Goal: Information Seeking & Learning: Stay updated

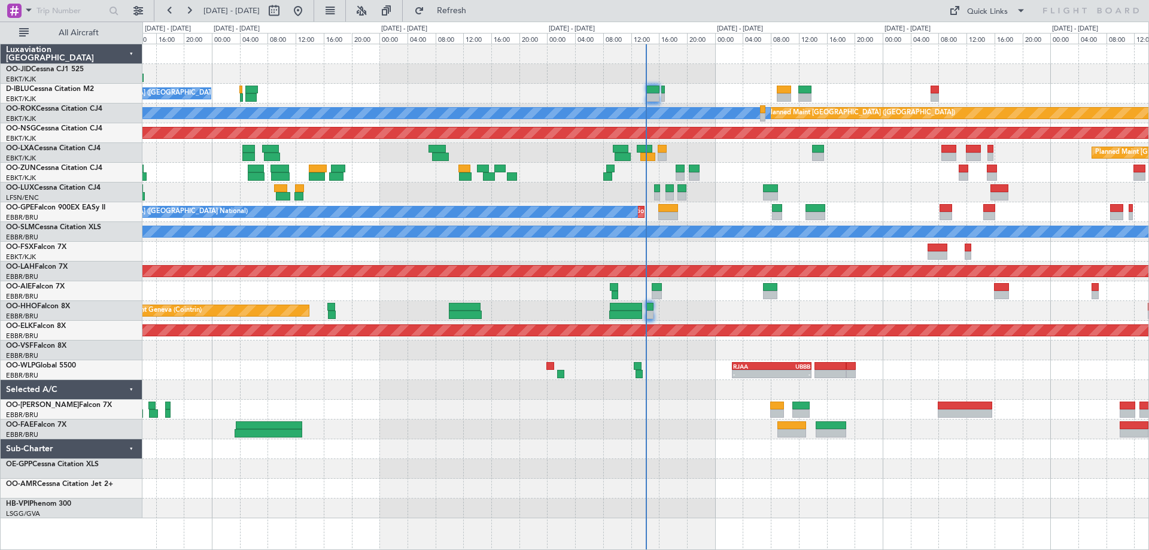
click at [360, 255] on div "No Crew [GEOGRAPHIC_DATA] ([GEOGRAPHIC_DATA] National) Planned Maint [GEOGRAPHI…" at bounding box center [645, 281] width 1006 height 474
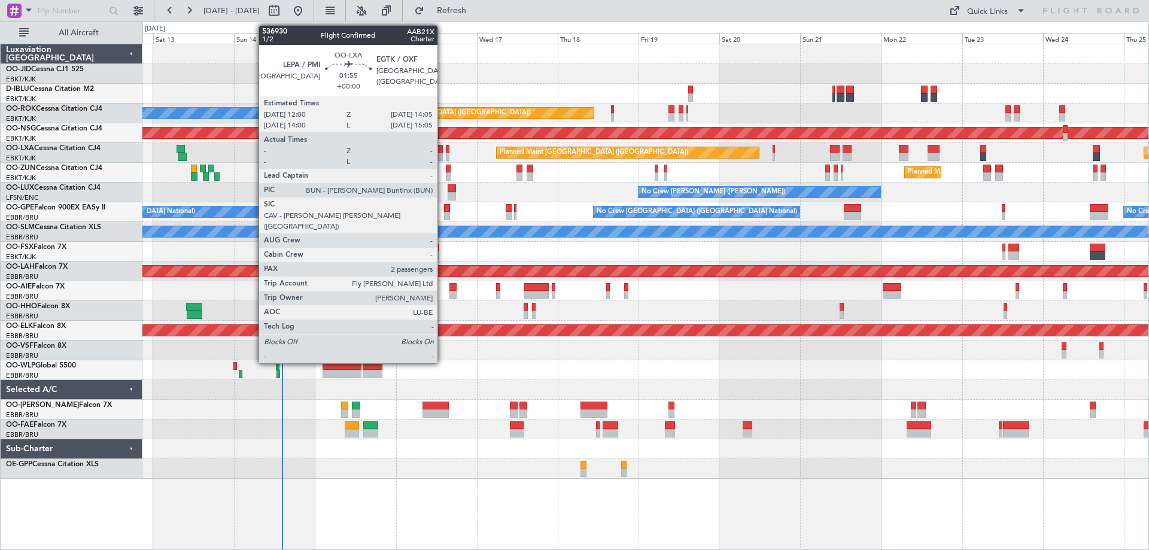
click at [443, 151] on div at bounding box center [438, 149] width 7 height 8
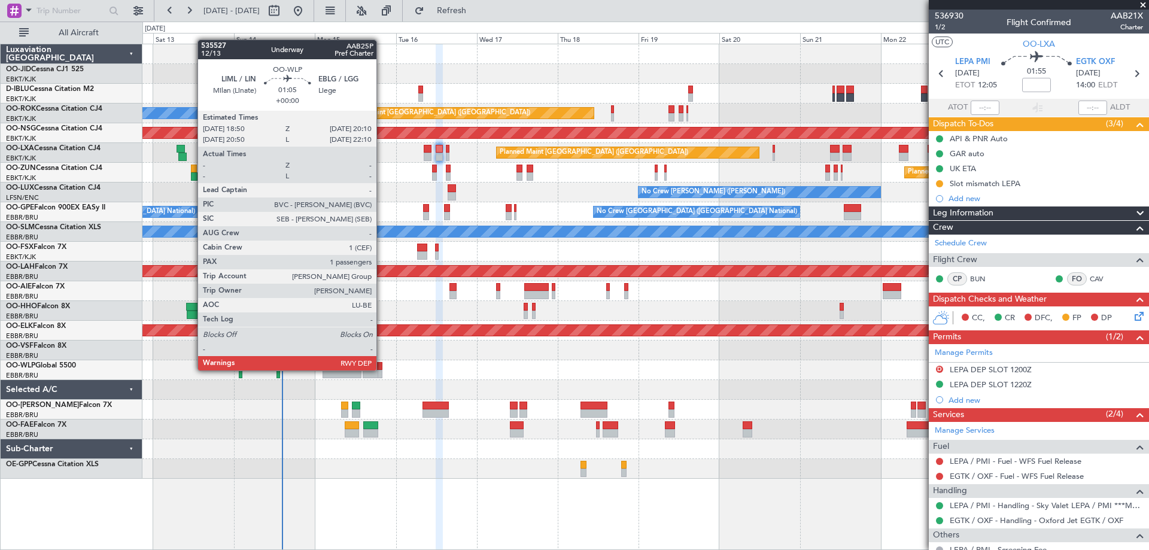
click at [382, 369] on div at bounding box center [379, 366] width 5 height 8
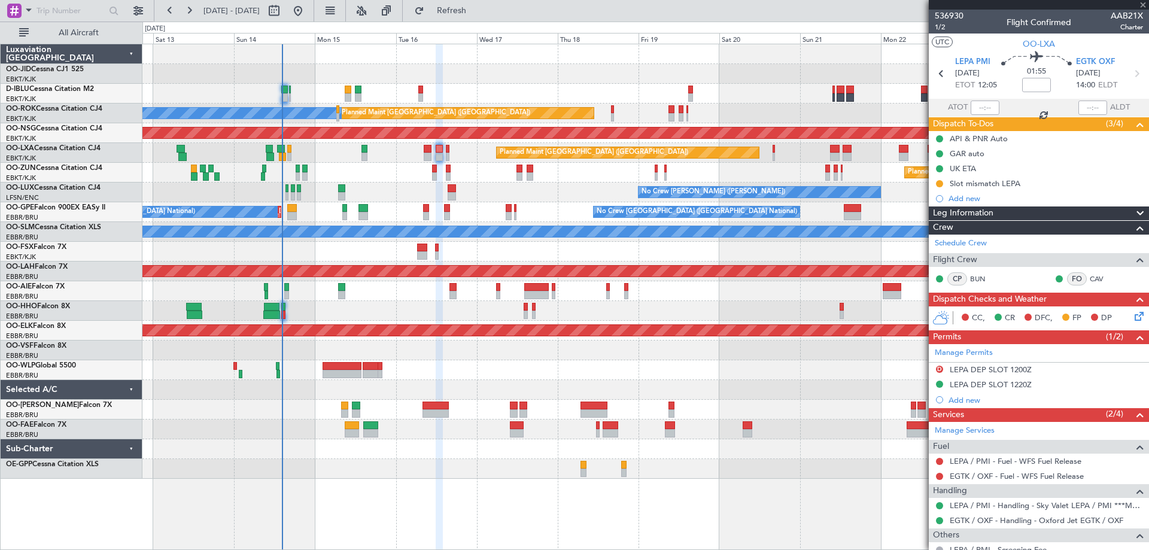
type input "1"
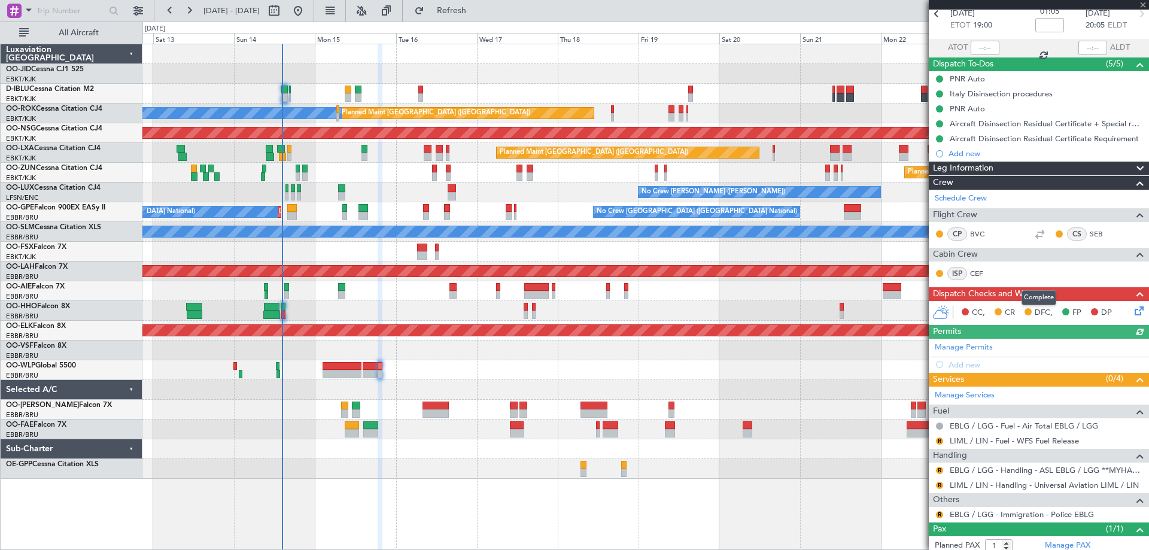
scroll to position [92, 0]
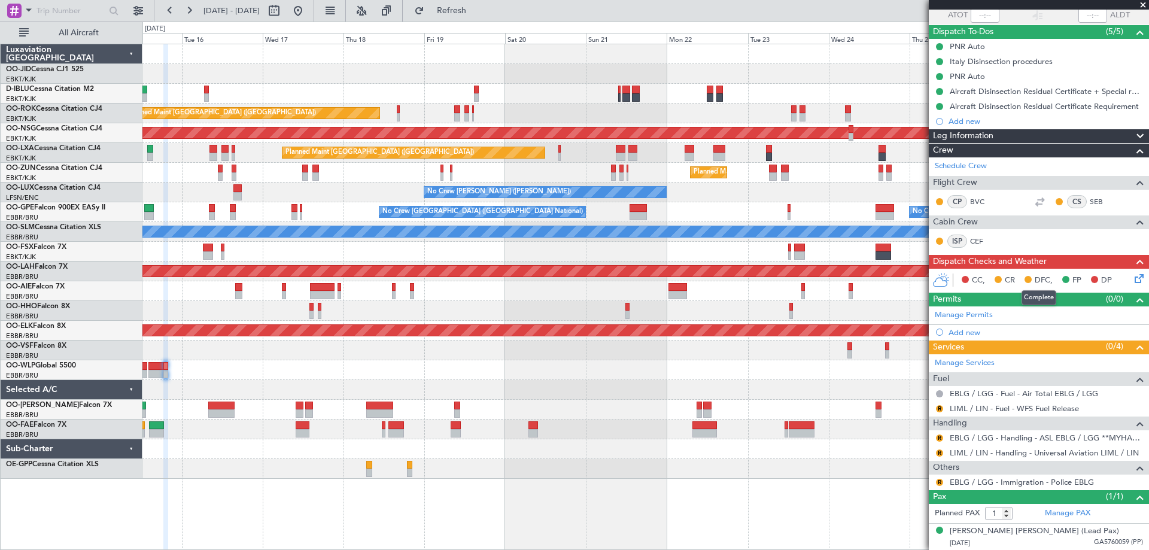
click at [700, 203] on div "Planned Maint Kortrijk-Wevelgem A/C Unavailable Brussels (Brussels National) A/…" at bounding box center [645, 261] width 1006 height 434
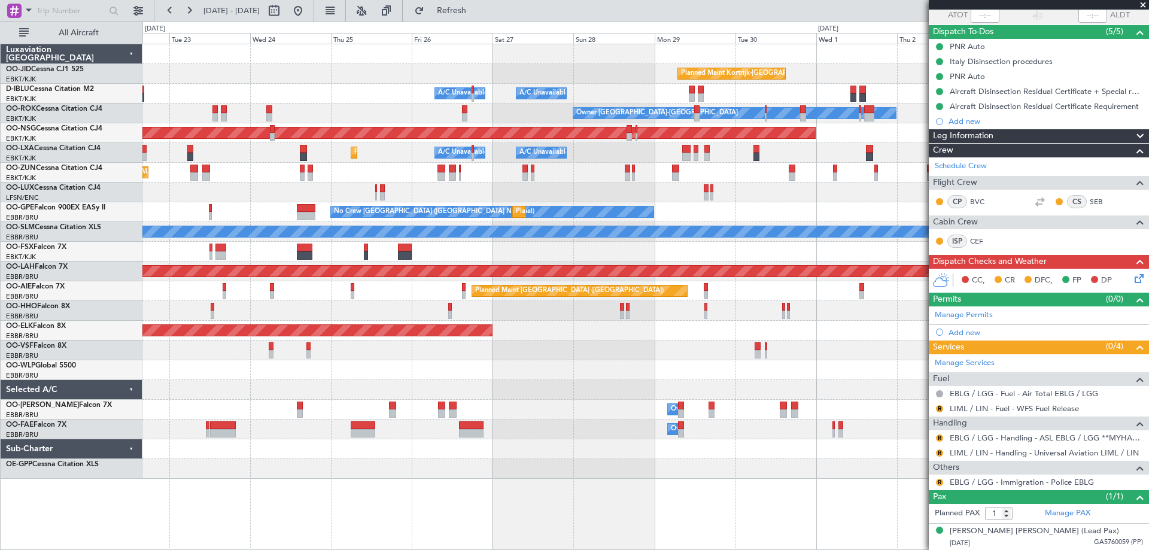
click at [180, 258] on div "Planned Maint Kortrijk-Wevelgem A/C Unavailable Brussels (Brussels National) A/…" at bounding box center [645, 261] width 1006 height 434
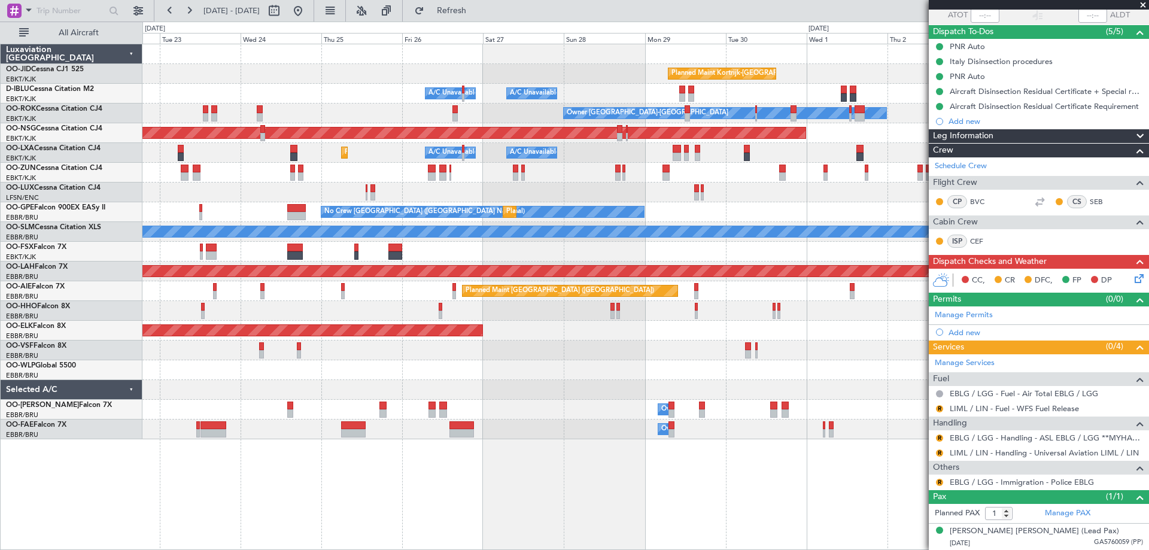
click at [538, 224] on div "Planned Maint Kortrijk-Wevelgem A/C Unavailable Brussels (Brussels National) A/…" at bounding box center [645, 241] width 1006 height 395
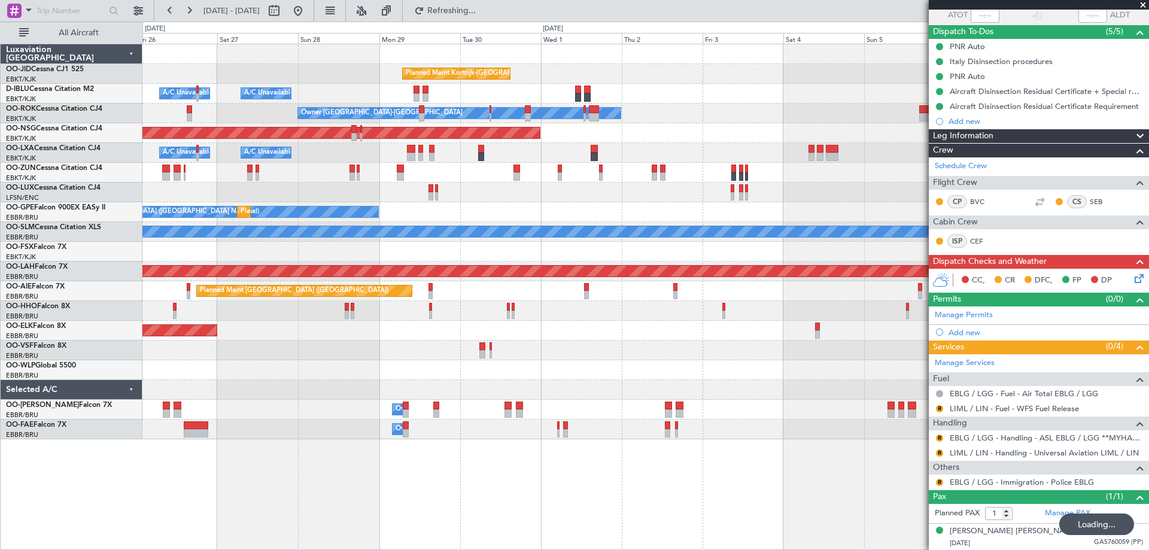
click at [362, 201] on div "Planned Maint Kortrijk-Wevelgem A/C Unavailable Brussels (Brussels National) A/…" at bounding box center [645, 241] width 1006 height 395
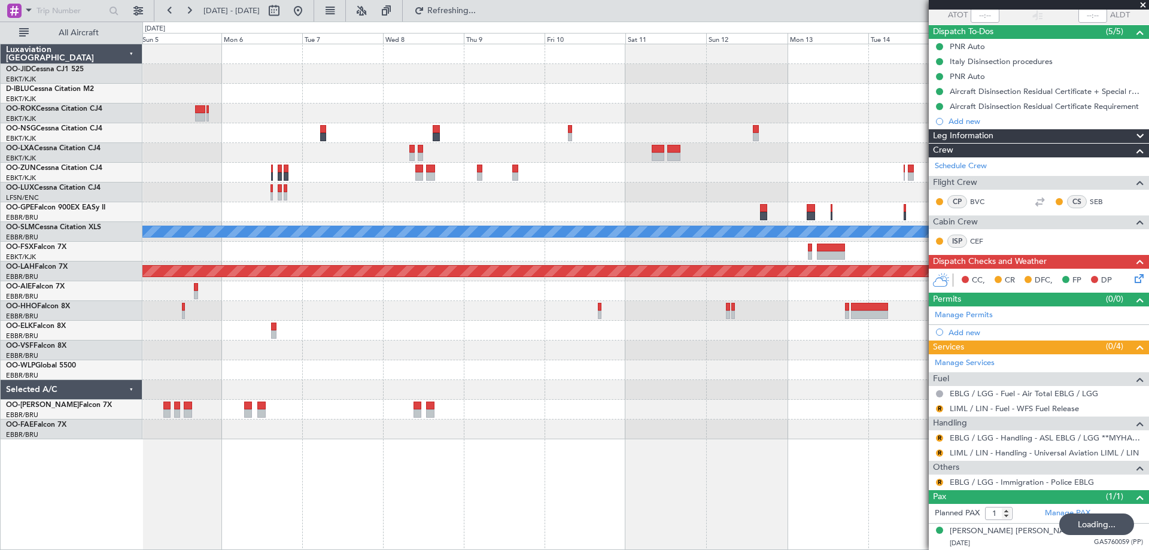
click at [497, 202] on div "Owner Kortrijk-Wevelgem Planned Maint Brussels (Brussels National) A/C Unavaila…" at bounding box center [645, 241] width 1006 height 395
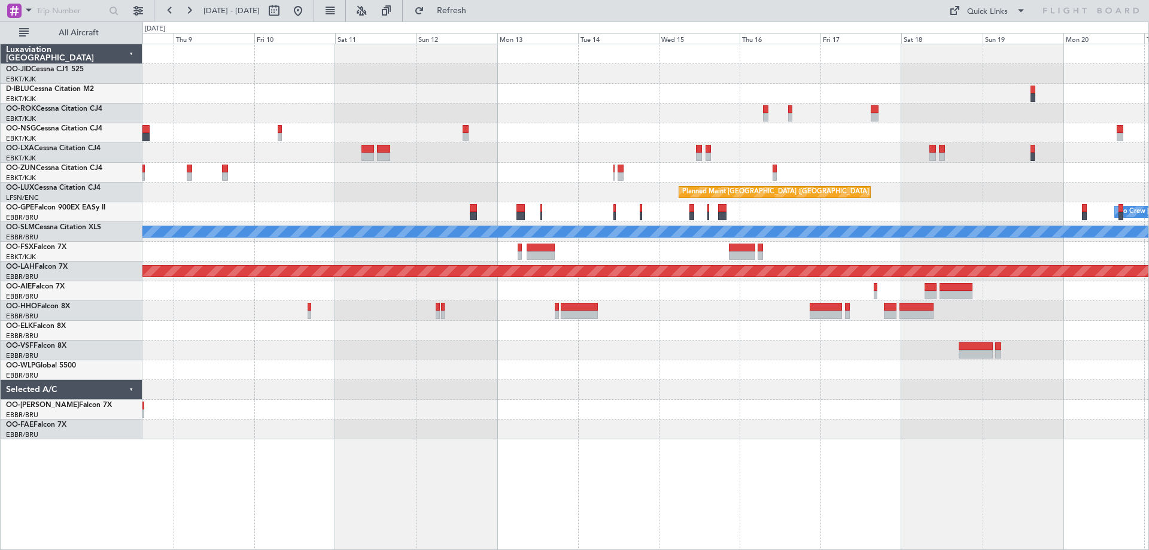
scroll to position [0, 0]
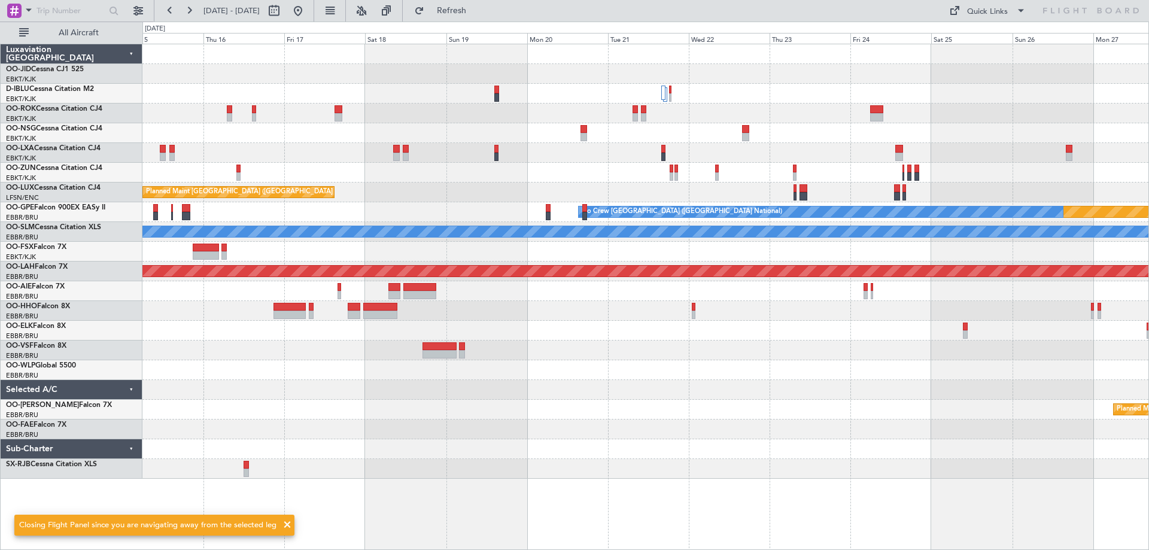
click at [529, 176] on div "Planned Maint Brussels (Brussels National) Planned Maint Paris (Le Bourget) Pla…" at bounding box center [645, 261] width 1006 height 434
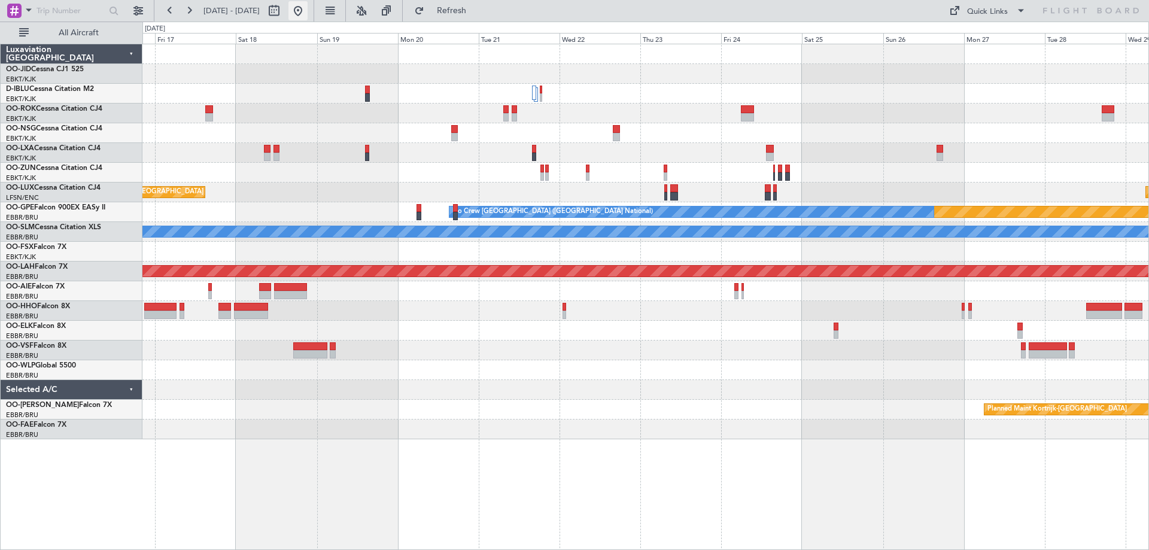
click at [307, 15] on button at bounding box center [297, 10] width 19 height 19
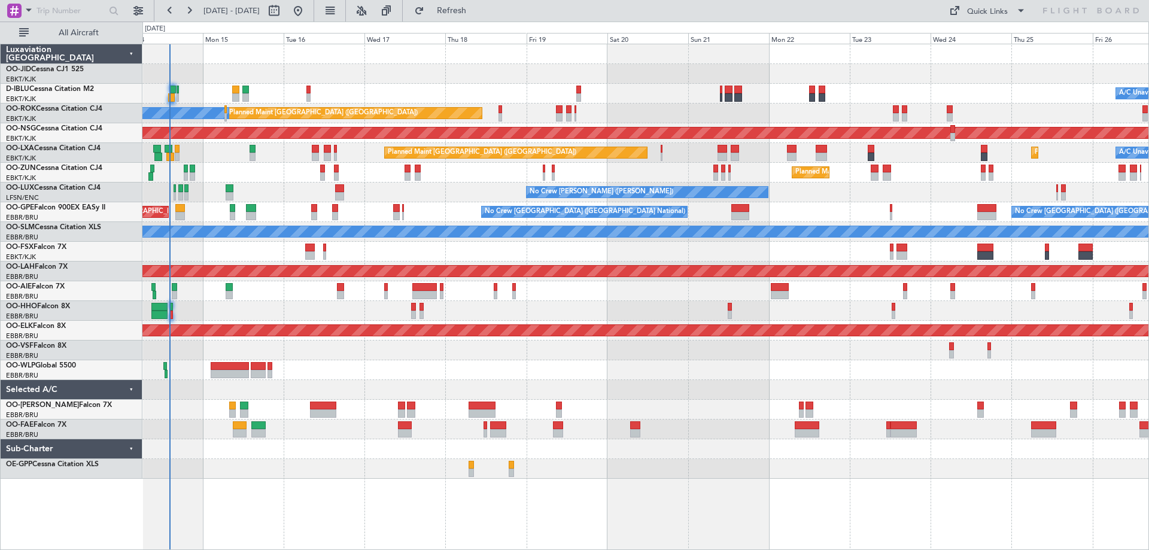
click at [446, 360] on div at bounding box center [645, 350] width 1006 height 20
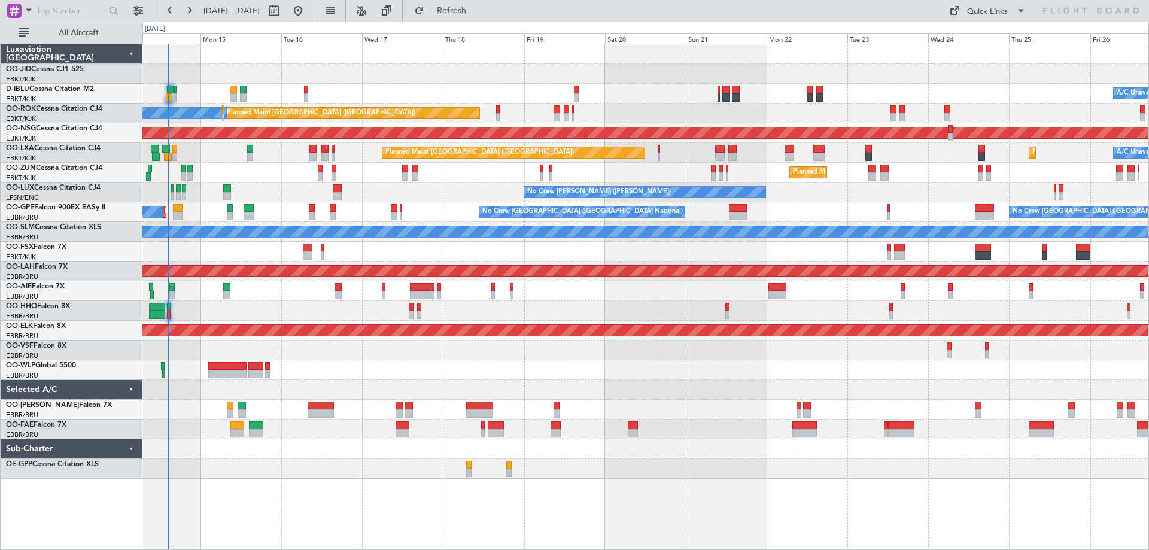
drag, startPoint x: 445, startPoint y: 354, endPoint x: 397, endPoint y: 488, distance: 142.5
click at [1148, 191] on div "Planned Maint Kortrijk-Wevelgem A/C Unavailable Brussels (Brussels National) A/…" at bounding box center [574, 286] width 1149 height 528
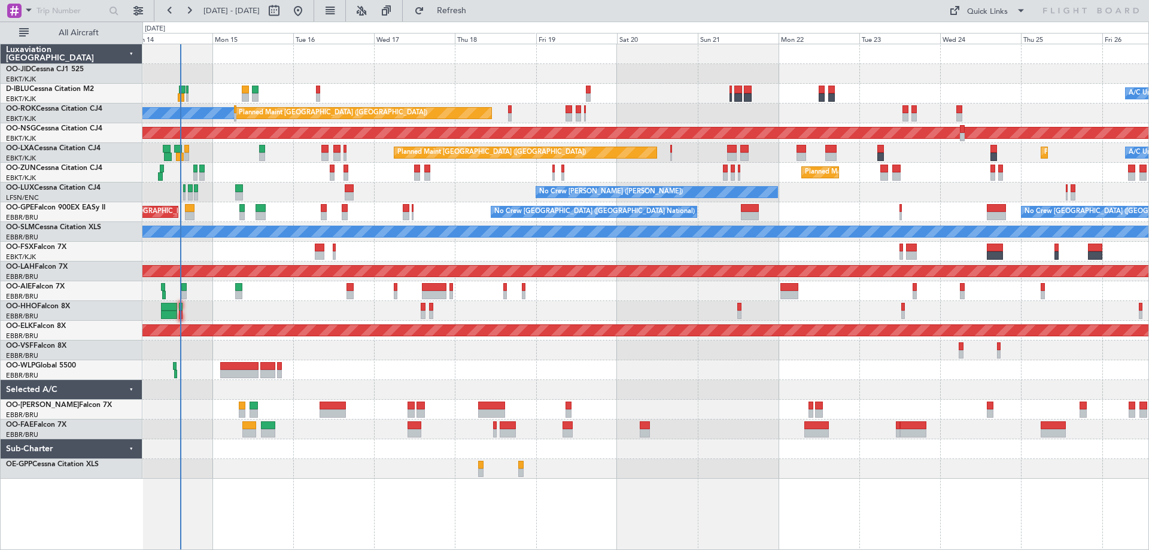
click at [363, 248] on div "Planned Maint Kortrijk-Wevelgem A/C Unavailable Brussels (Brussels National) A/…" at bounding box center [645, 261] width 1006 height 434
click at [472, 16] on button "Refresh" at bounding box center [445, 10] width 72 height 19
click at [531, 369] on div "Planned Maint Kortrijk-Wevelgem A/C Unavailable Brussels (Brussels National) A/…" at bounding box center [645, 261] width 1006 height 434
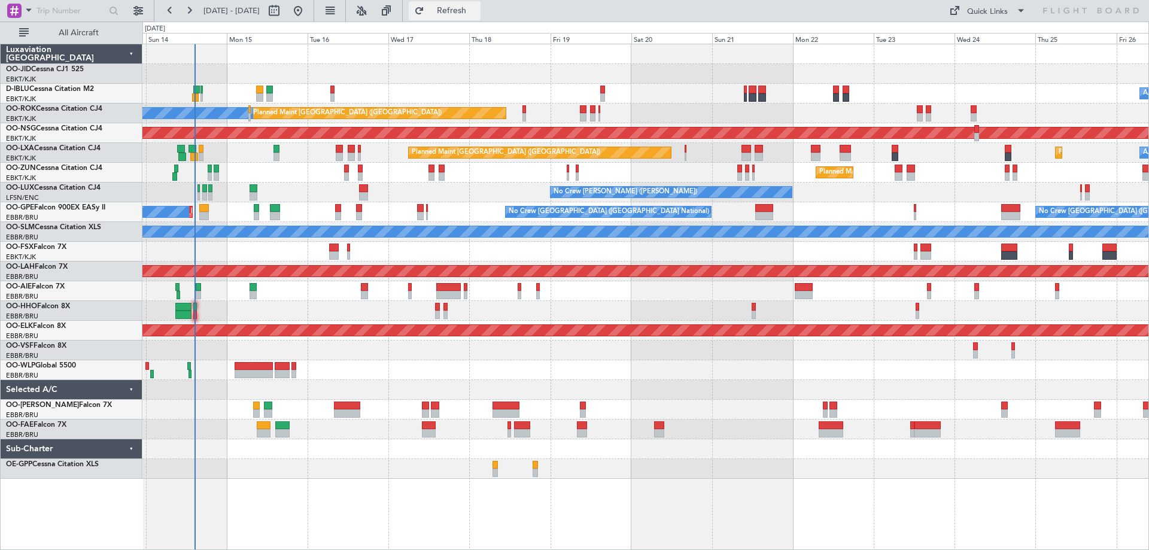
click at [477, 10] on span "Refresh" at bounding box center [452, 11] width 50 height 8
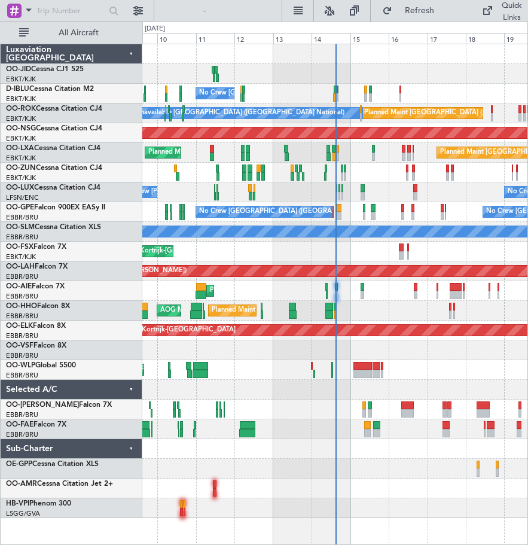
click at [301, 290] on div "No Crew [GEOGRAPHIC_DATA] ([GEOGRAPHIC_DATA] National) Planned Maint [GEOGRAPHI…" at bounding box center [334, 281] width 385 height 474
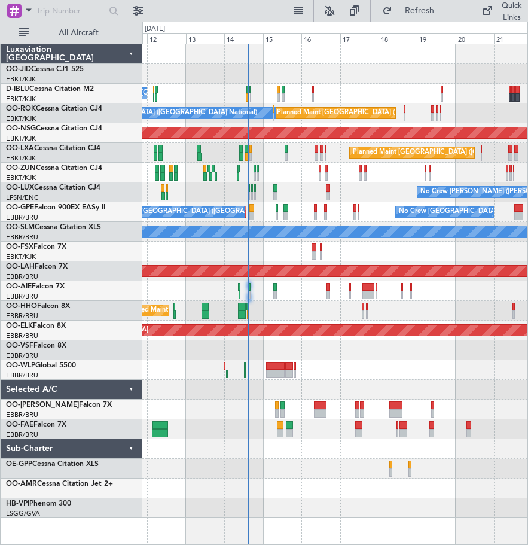
click at [216, 296] on div "Planned Maint [GEOGRAPHIC_DATA] ([GEOGRAPHIC_DATA])" at bounding box center [334, 291] width 385 height 20
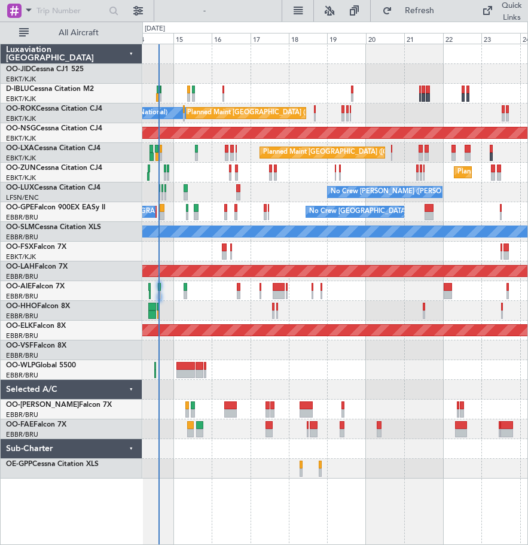
click at [430, 443] on div "A/C Unavailable [GEOGRAPHIC_DATA] ([GEOGRAPHIC_DATA] National) No Crew [GEOGRAP…" at bounding box center [334, 261] width 385 height 434
click at [395, 383] on div at bounding box center [334, 390] width 385 height 20
click at [234, 379] on div at bounding box center [334, 370] width 385 height 20
